Goal: Information Seeking & Learning: Learn about a topic

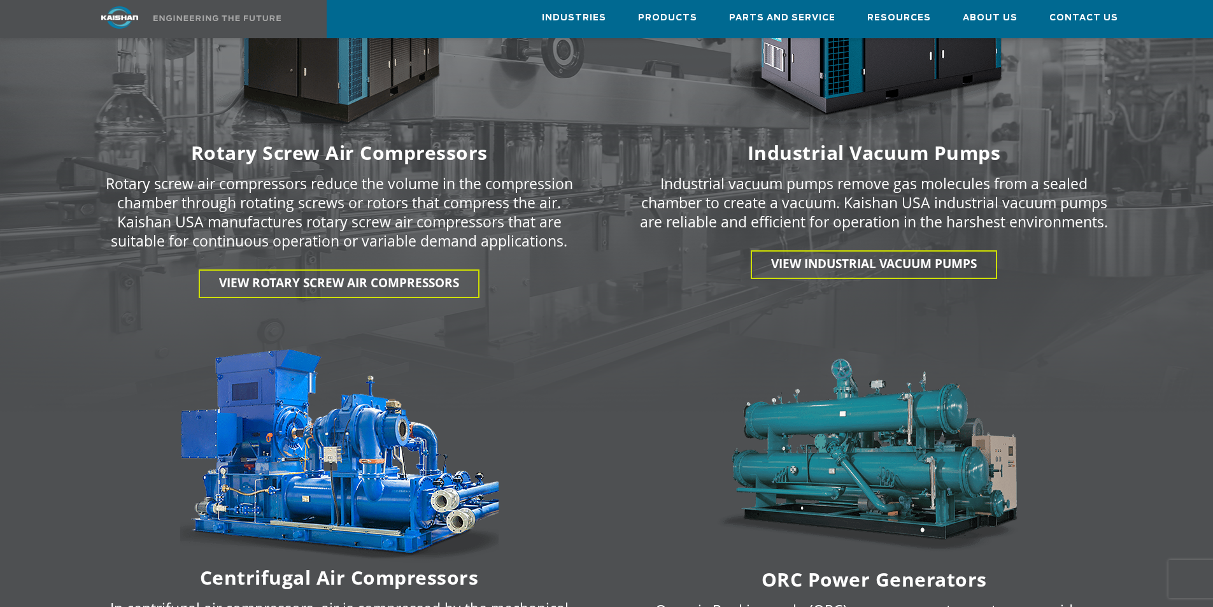
scroll to position [1655, 0]
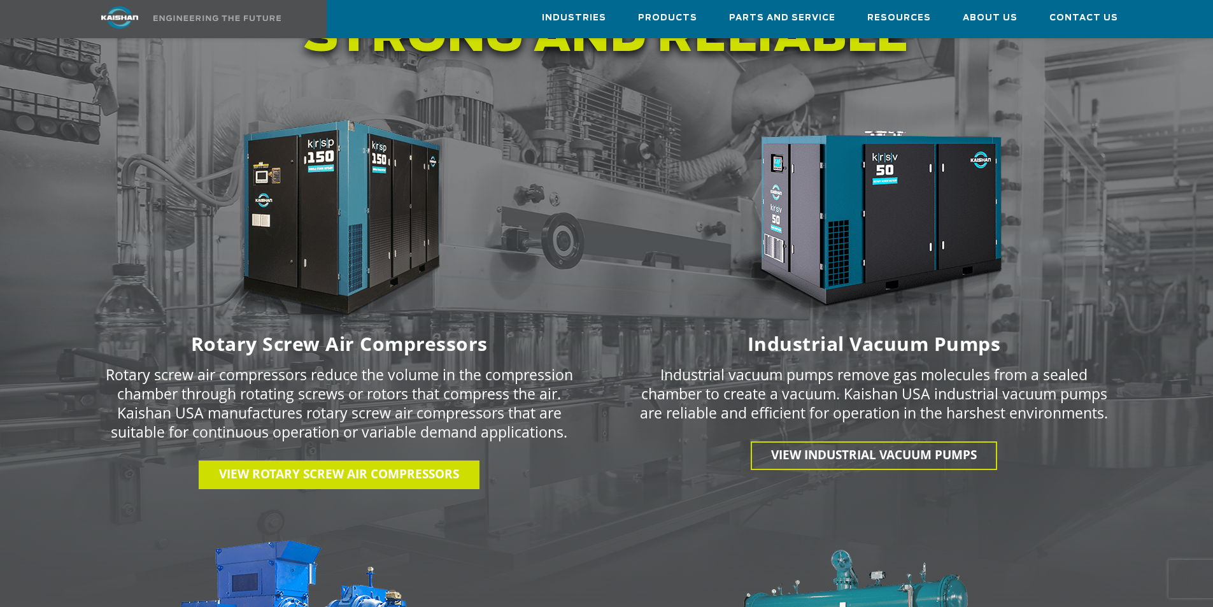
click at [369, 465] on span "View Rotary Screw Air Compressors" at bounding box center [339, 473] width 240 height 17
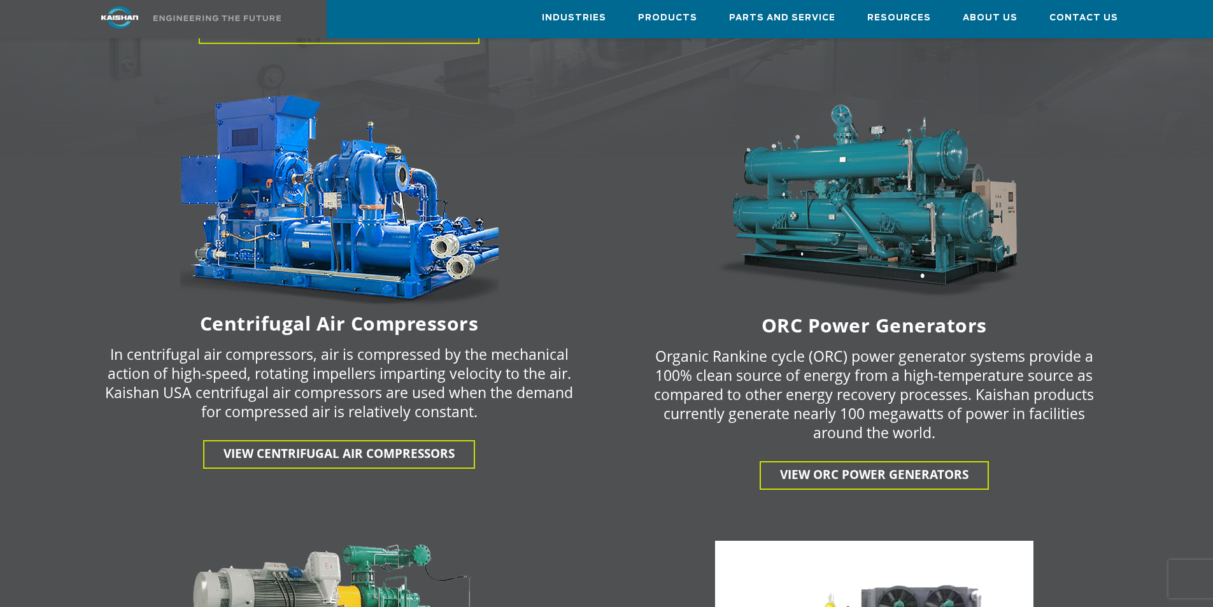
scroll to position [2101, 0]
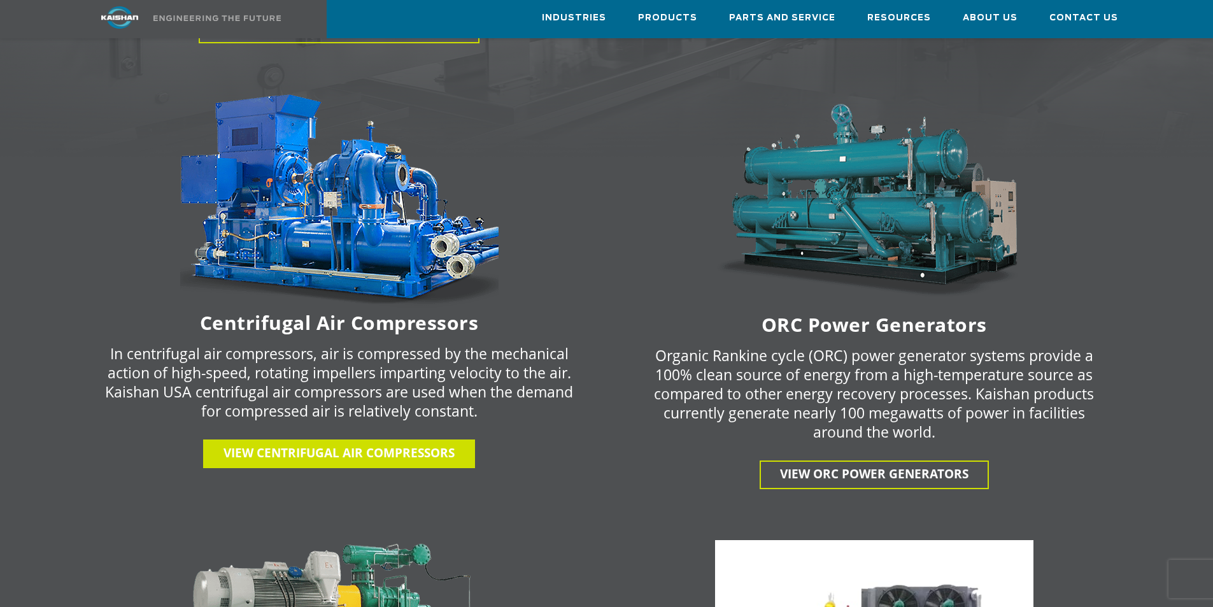
click at [402, 444] on span "View centrifugal air compressors" at bounding box center [338, 452] width 231 height 17
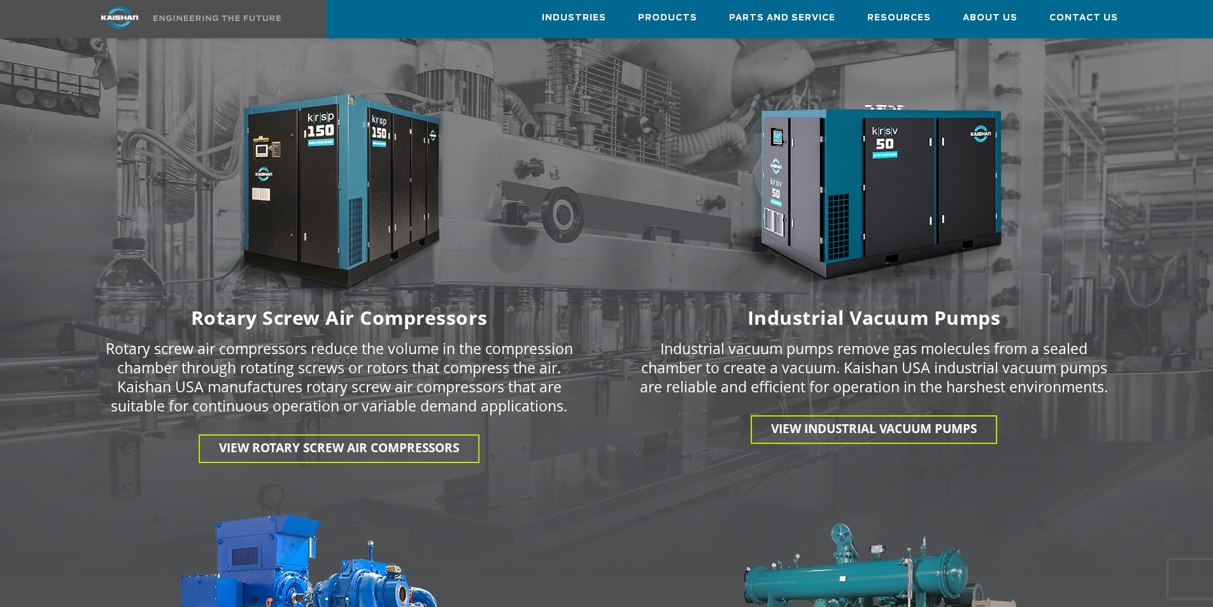
scroll to position [1592, 0]
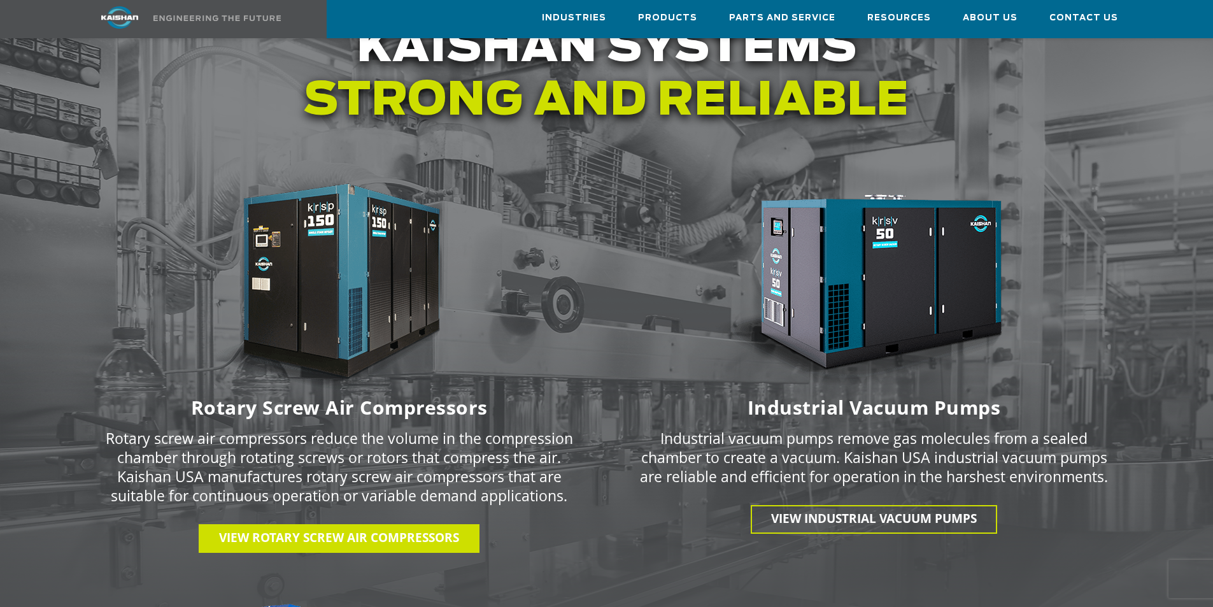
click at [379, 529] on span "View Rotary Screw Air Compressors" at bounding box center [339, 537] width 240 height 17
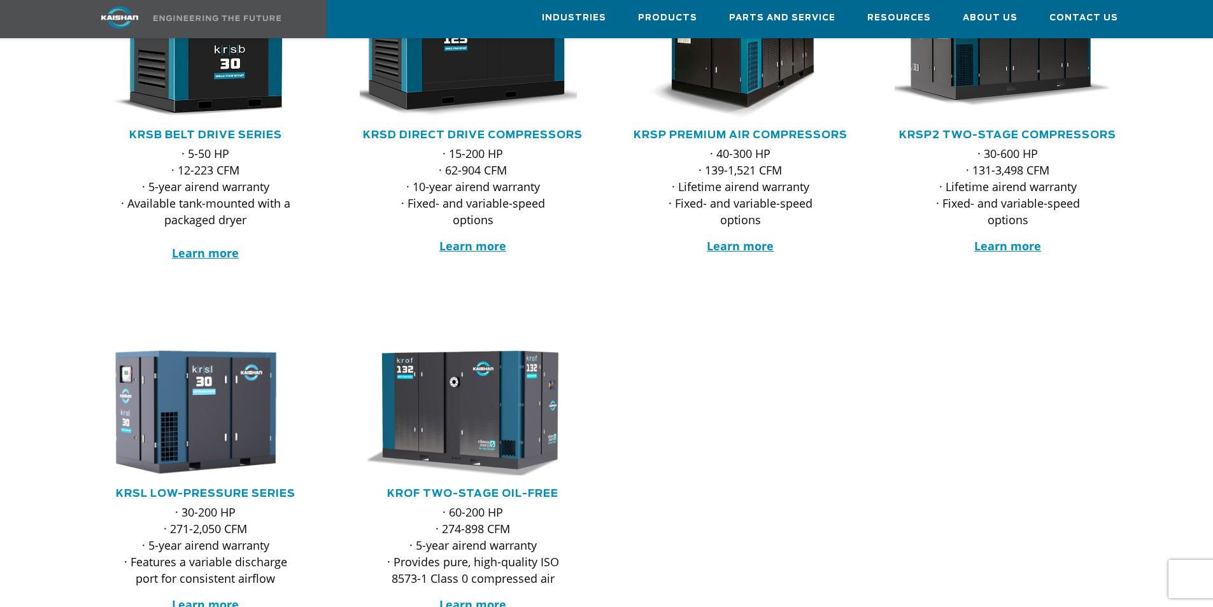
scroll to position [191, 0]
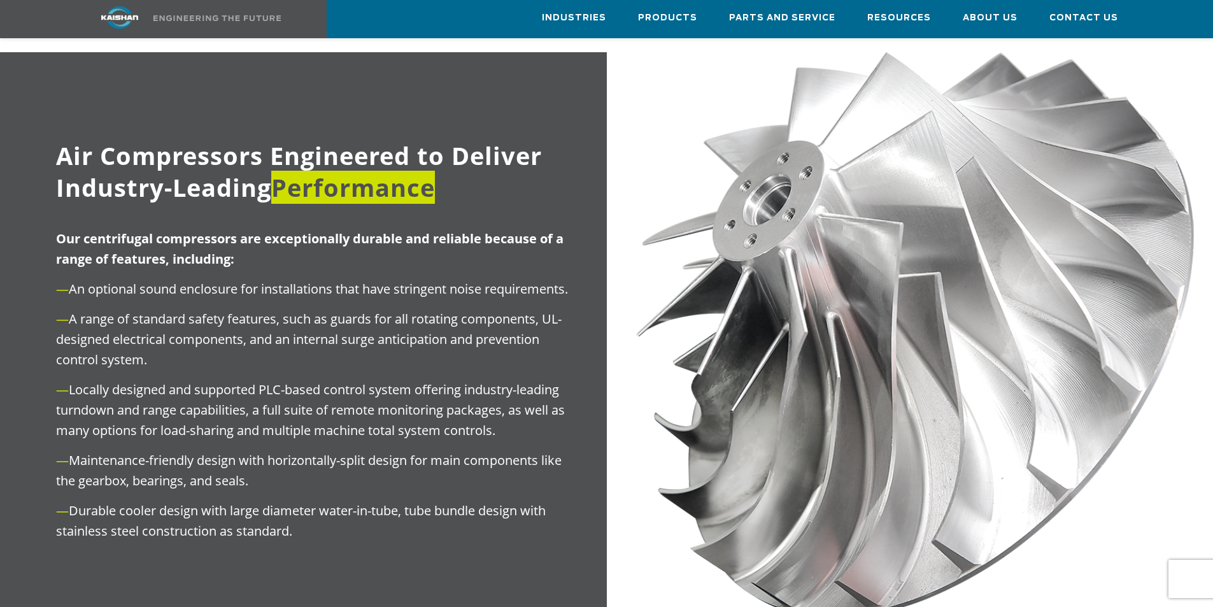
scroll to position [955, 0]
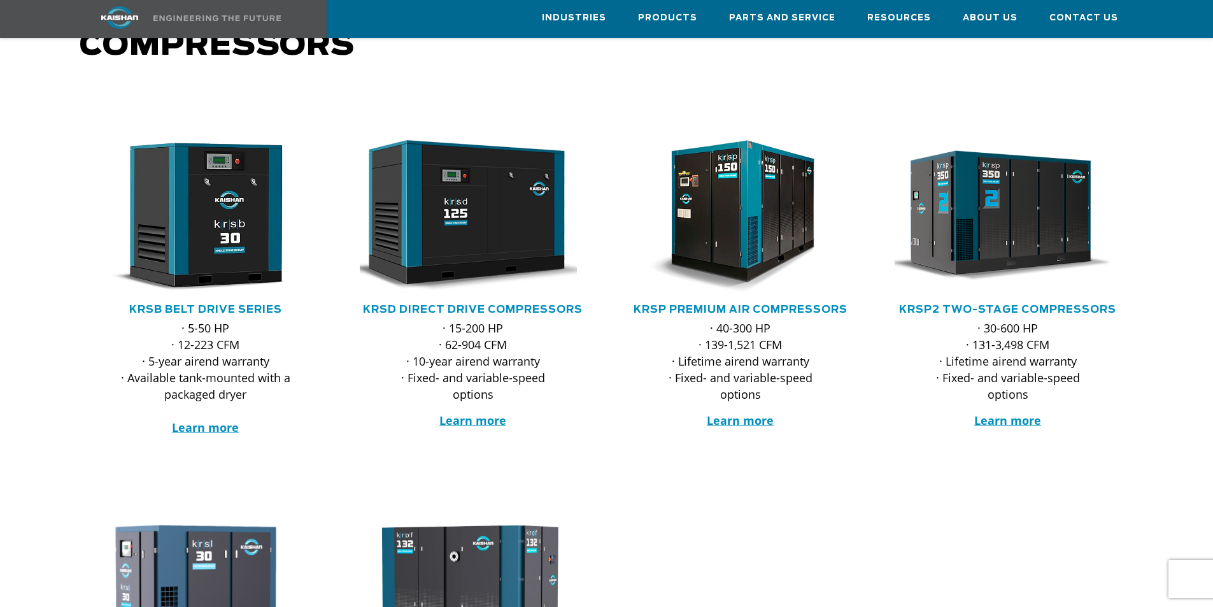
scroll to position [127, 0]
